Goal: Navigation & Orientation: Find specific page/section

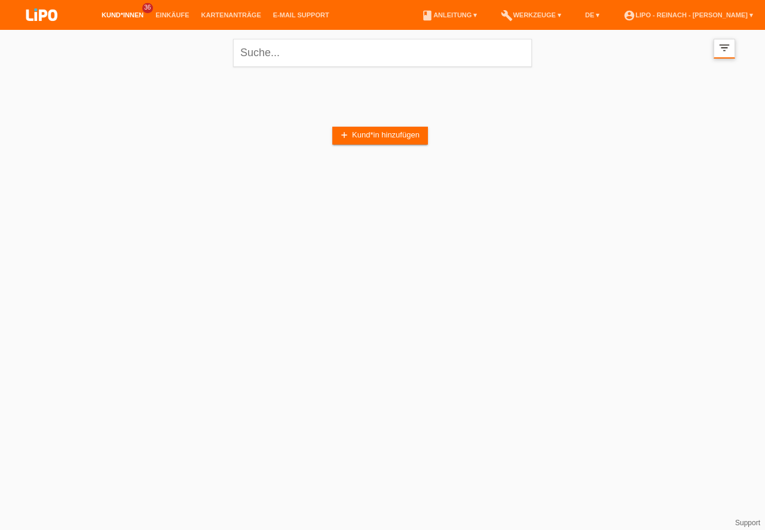
click at [727, 50] on icon "filter_list" at bounding box center [724, 47] width 13 height 13
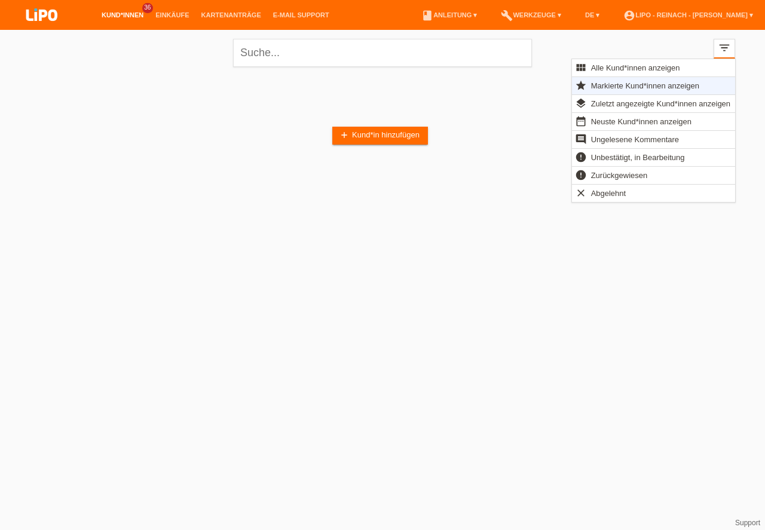
click at [602, 82] on span "Markierte Kund*innen anzeigen" at bounding box center [645, 85] width 112 height 14
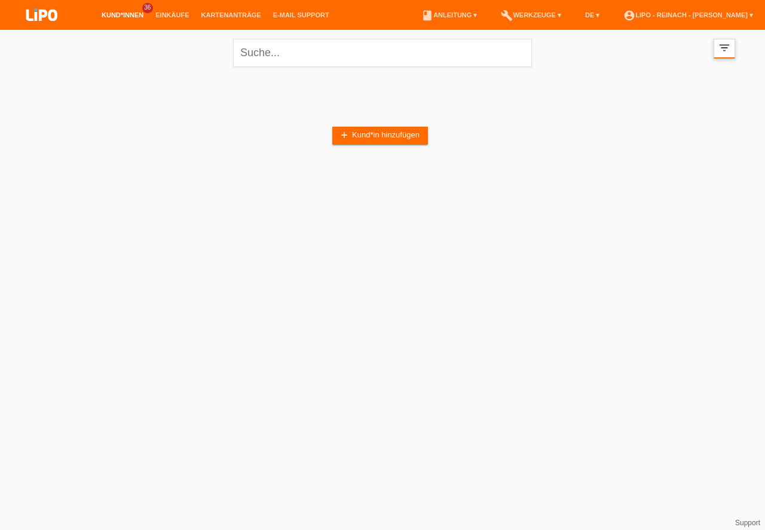
click at [719, 49] on icon "filter_list" at bounding box center [724, 47] width 13 height 13
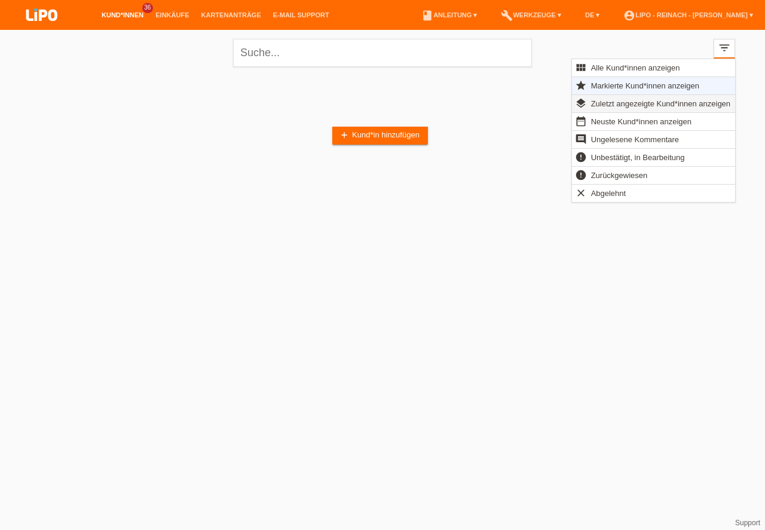
click at [611, 105] on span "Zuletzt angezeigte Kund*innen anzeigen" at bounding box center [660, 103] width 143 height 14
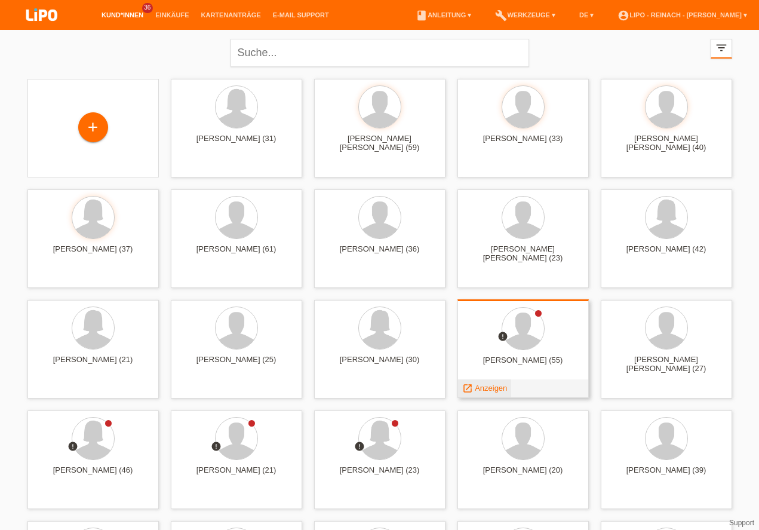
click at [483, 387] on span "Anzeigen" at bounding box center [491, 388] width 32 height 9
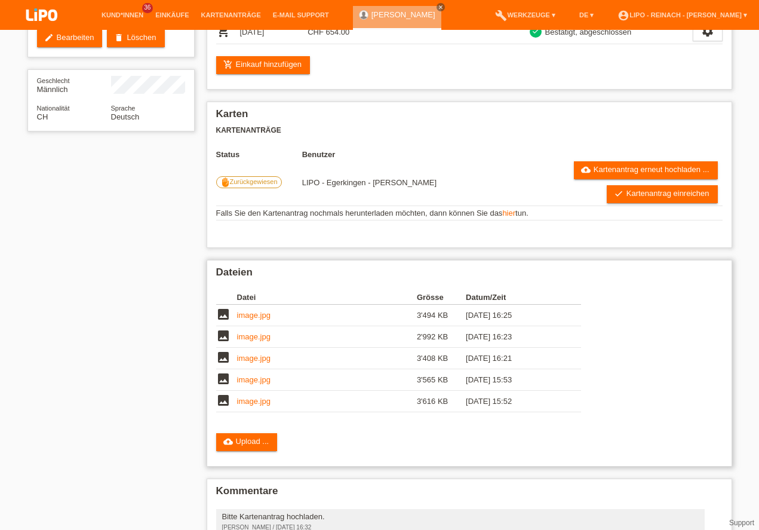
scroll to position [38, 0]
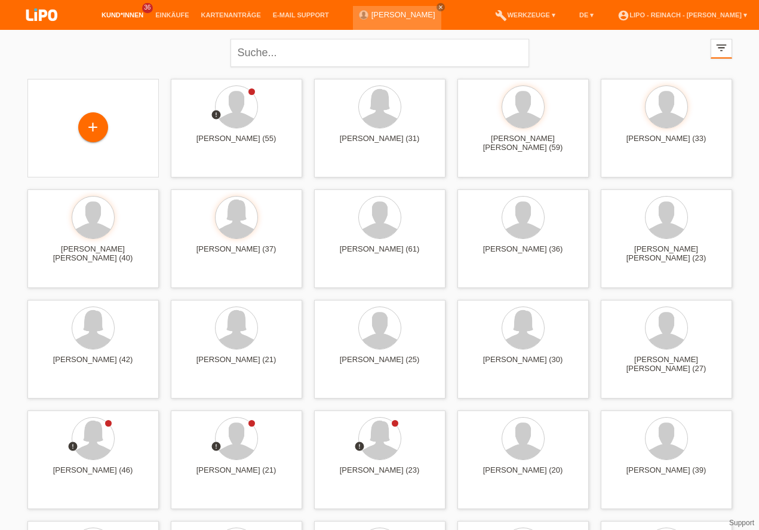
scroll to position [68, 0]
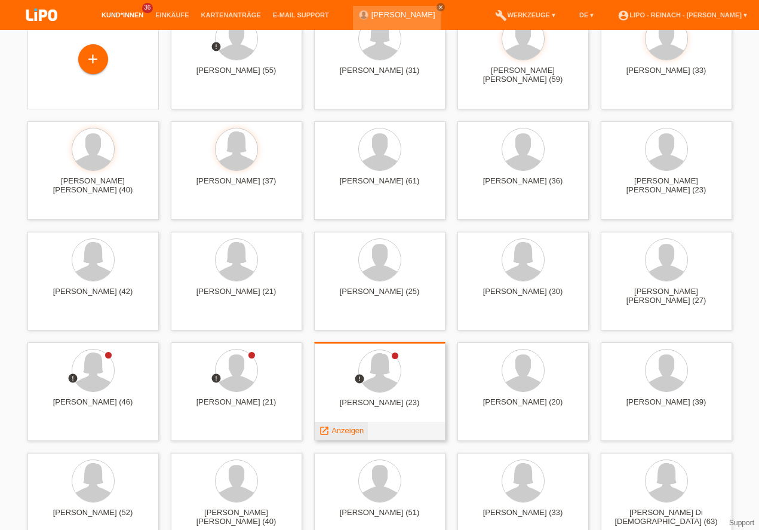
click at [345, 430] on span "Anzeigen" at bounding box center [348, 430] width 32 height 9
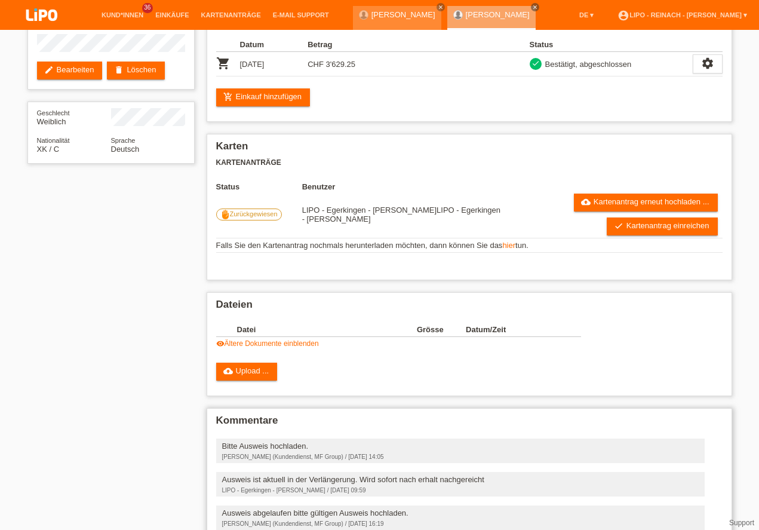
scroll to position [6, 0]
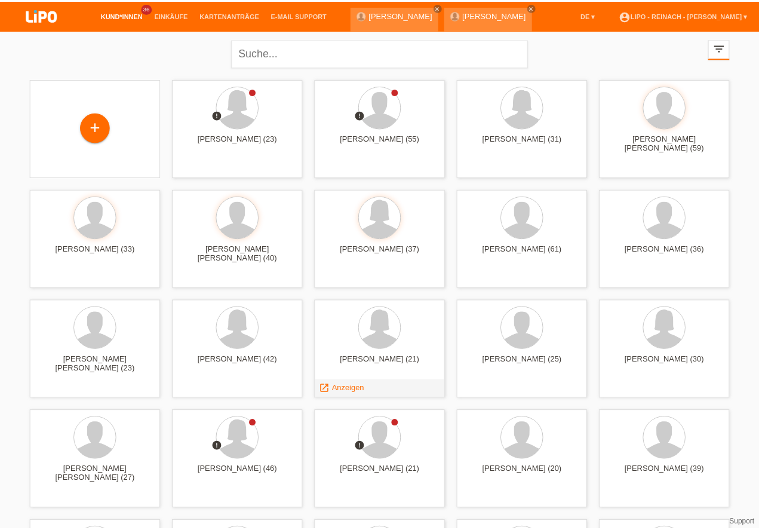
scroll to position [68, 0]
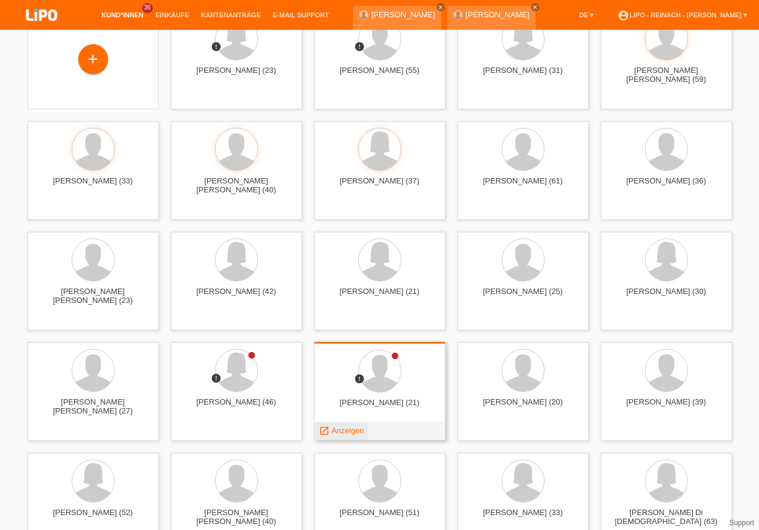
click at [354, 431] on span "Anzeigen" at bounding box center [348, 430] width 32 height 9
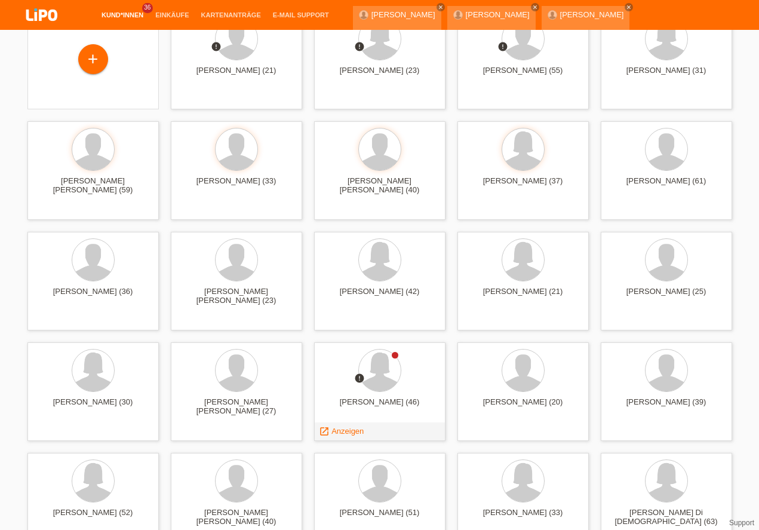
scroll to position [68, 0]
click at [346, 427] on span "Anzeigen" at bounding box center [348, 430] width 32 height 9
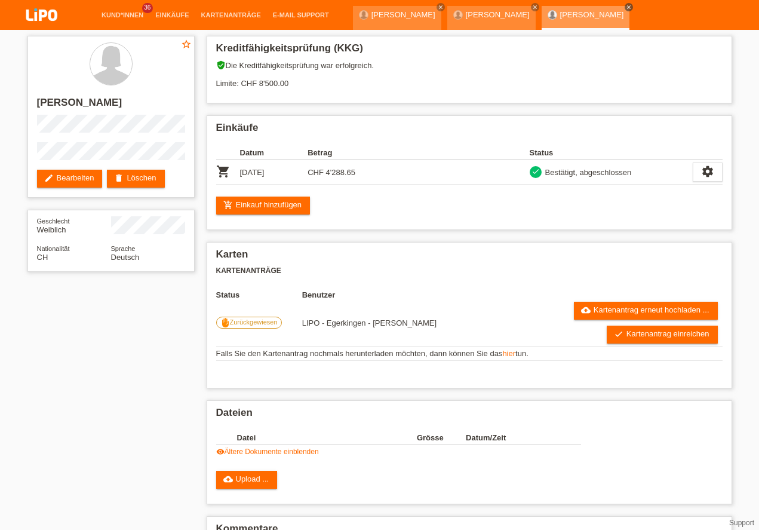
click at [626, 4] on icon "close" at bounding box center [629, 7] width 6 height 6
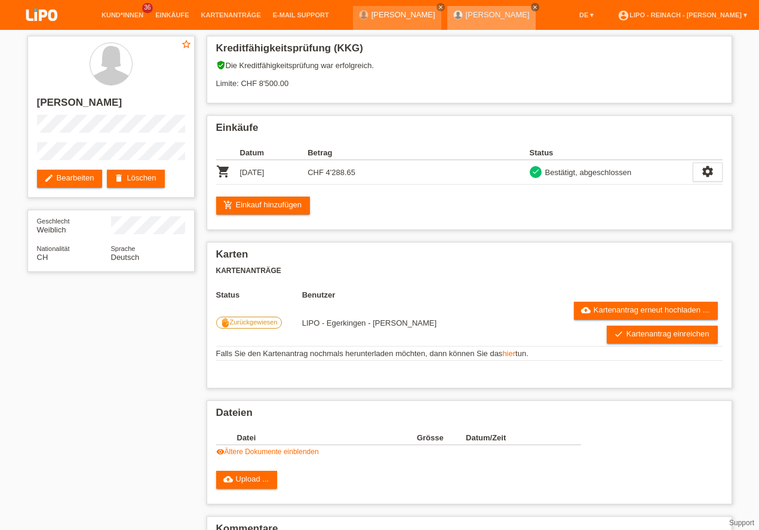
click at [532, 6] on icon "close" at bounding box center [535, 7] width 6 height 6
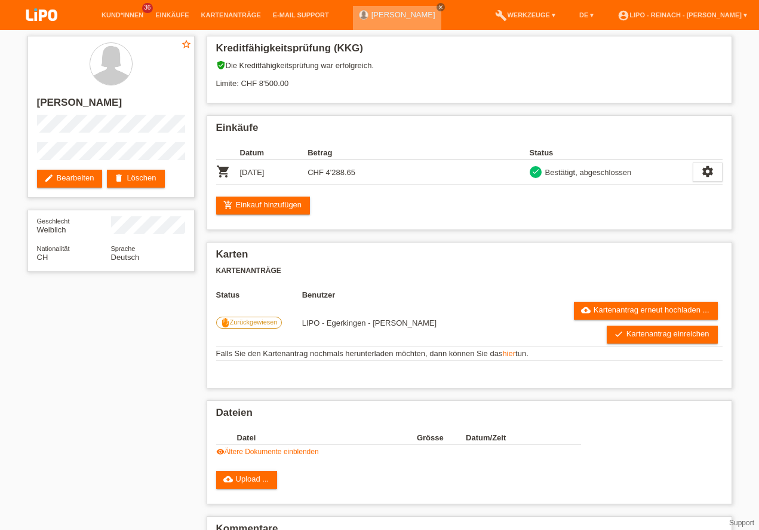
click at [438, 8] on icon "close" at bounding box center [441, 7] width 6 height 6
click at [37, 16] on img at bounding box center [42, 16] width 60 height 32
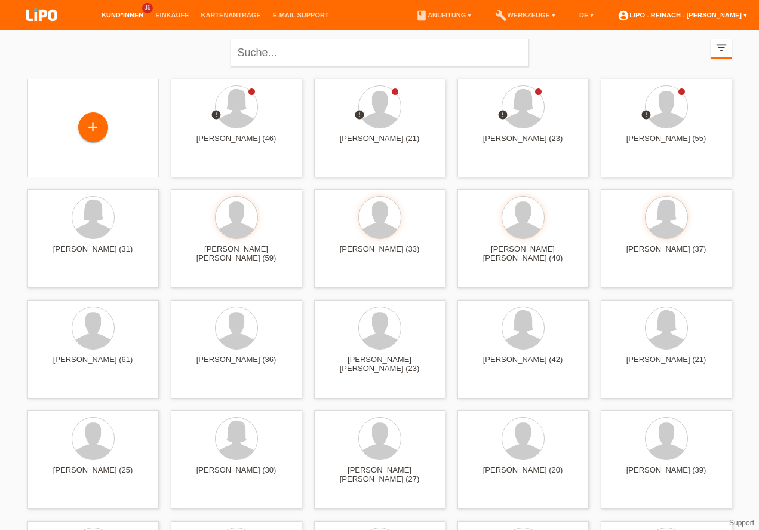
click at [677, 14] on link "account_circle LIPO - Reinach - [PERSON_NAME] ▾" at bounding box center [683, 14] width 142 height 7
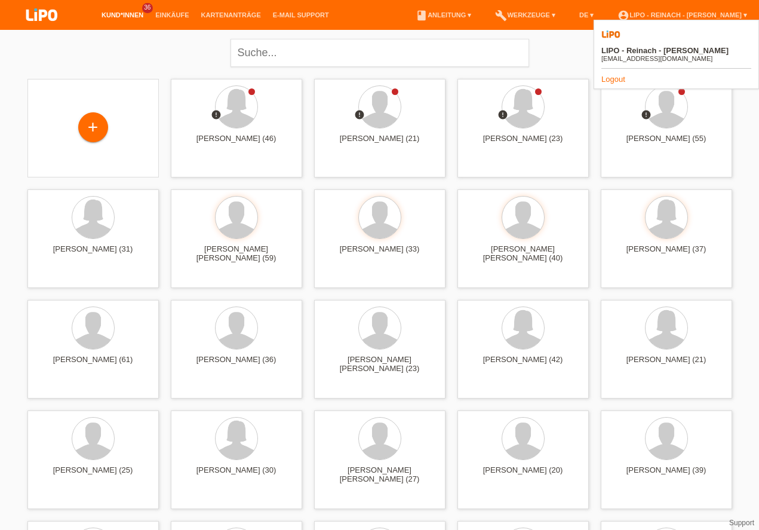
click at [608, 75] on link "Logout" at bounding box center [614, 79] width 24 height 9
